Goal: Task Accomplishment & Management: Complete application form

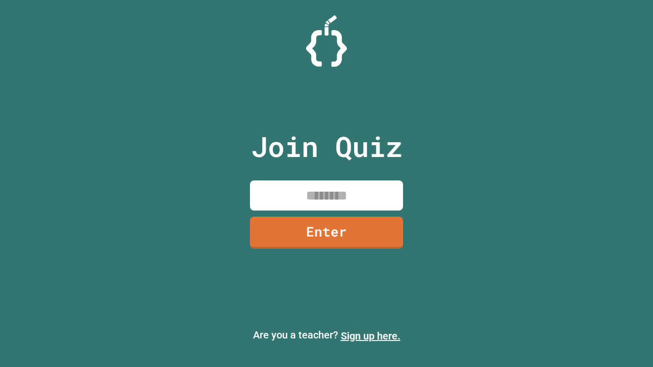
click at [370, 336] on link "Sign up here." at bounding box center [371, 336] width 60 height 12
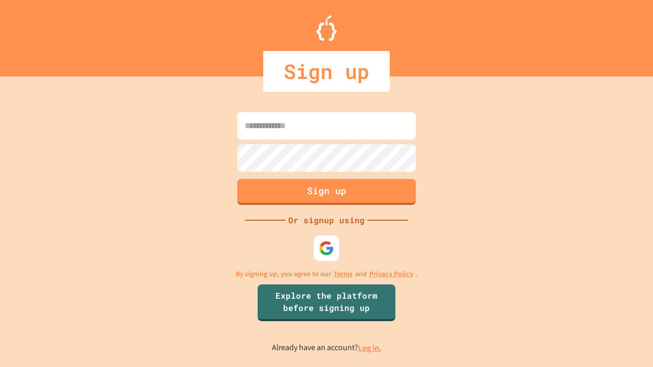
click at [370, 348] on link "Log in." at bounding box center [369, 348] width 23 height 11
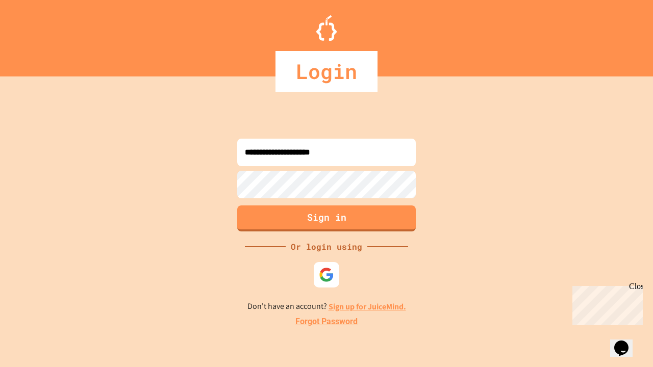
type input "**********"
